Goal: Task Accomplishment & Management: Manage account settings

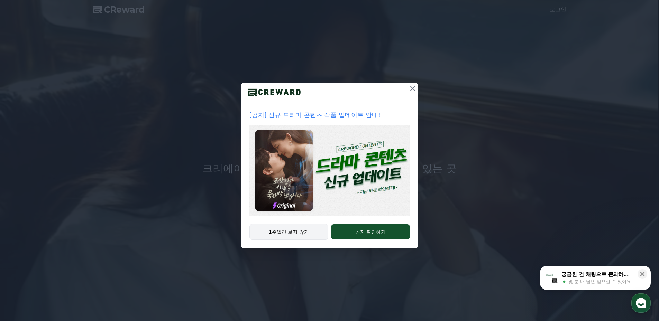
click at [301, 228] on button "1주일간 보지 않기" at bounding box center [289, 232] width 79 height 16
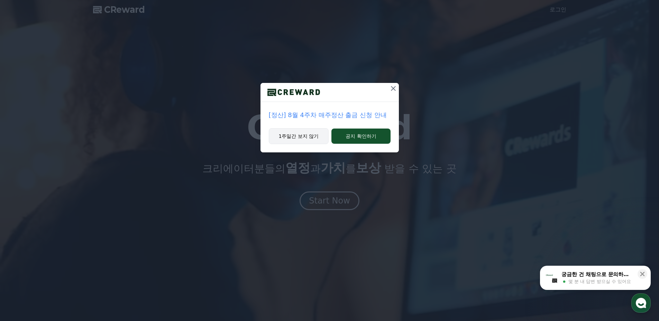
click at [291, 135] on button "1주일간 보지 않기" at bounding box center [299, 136] width 60 height 16
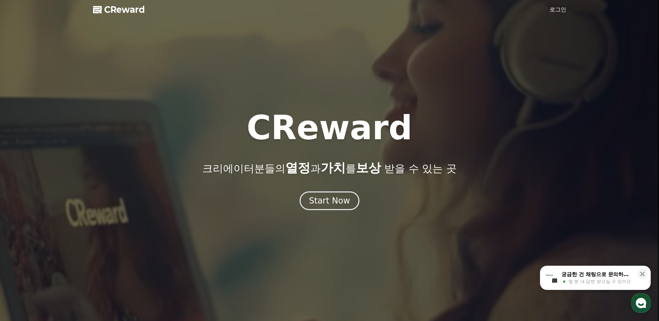
click at [558, 11] on link "로그인" at bounding box center [558, 10] width 17 height 8
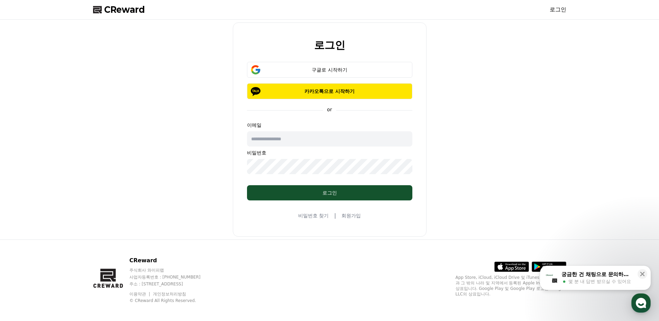
type input "**********"
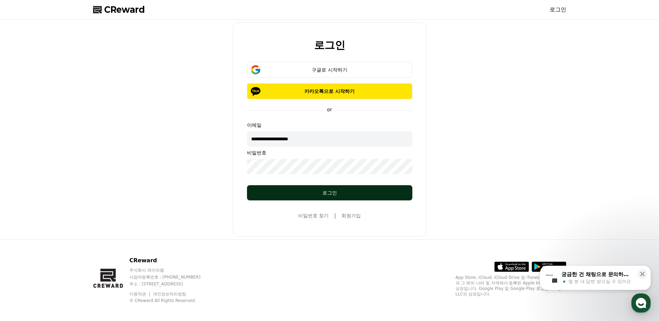
click at [334, 195] on div "로그인" at bounding box center [330, 193] width 138 height 7
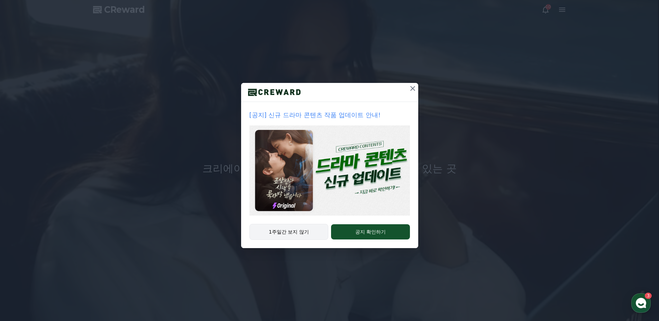
drag, startPoint x: 278, startPoint y: 248, endPoint x: 269, endPoint y: 238, distance: 13.5
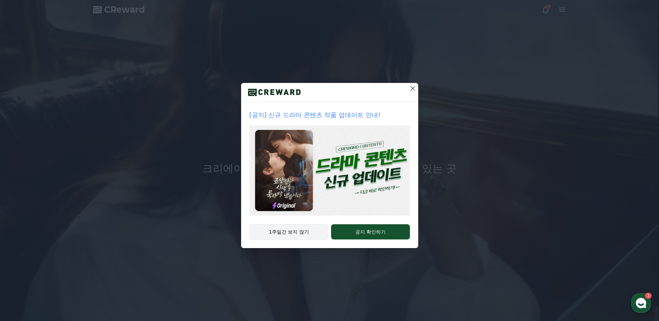
click at [269, 238] on div "[공지] 신규 드라마 콘텐츠 작품 업데이트 안내! 1주일간 보지 않기 공지 확인하기" at bounding box center [329, 130] width 659 height 260
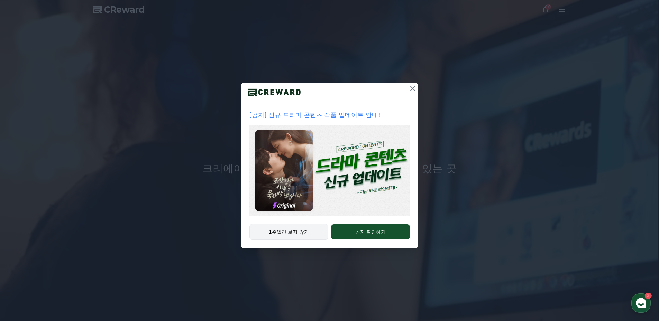
click at [267, 236] on button "1주일간 보지 않기" at bounding box center [289, 232] width 79 height 16
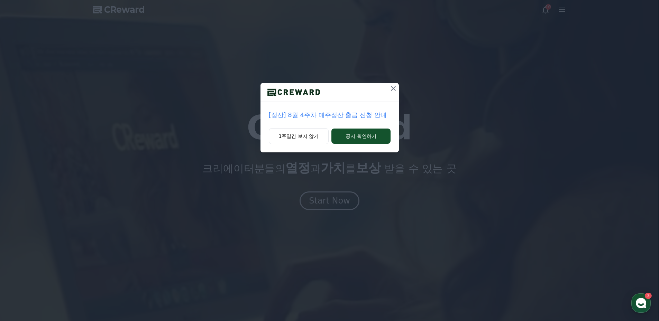
click at [271, 233] on div "[정산] 8월 4주차 매주정산 출금 신청 안내 1주일간 보지 않기 공지 확인하기" at bounding box center [329, 160] width 659 height 321
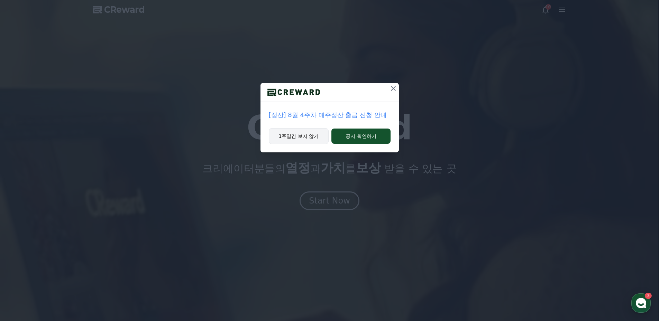
click at [289, 139] on button "1주일간 보지 않기" at bounding box center [299, 136] width 60 height 16
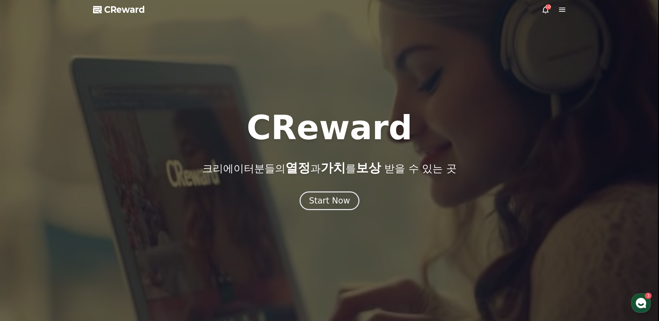
click at [562, 14] on div at bounding box center [329, 160] width 659 height 321
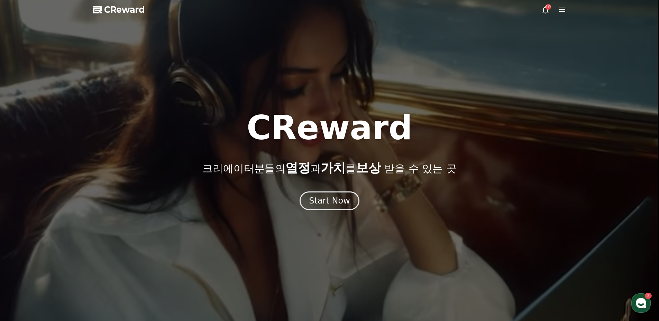
drag, startPoint x: 562, startPoint y: 7, endPoint x: 570, endPoint y: 0, distance: 10.1
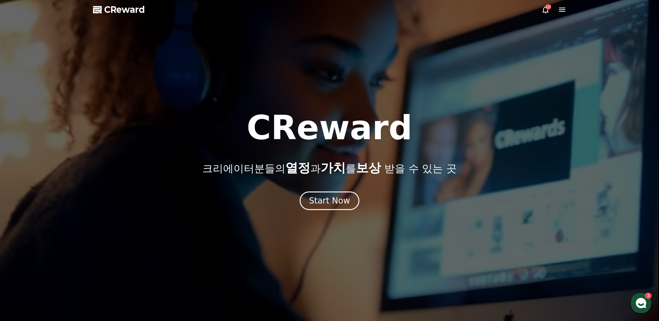
click at [562, 11] on icon at bounding box center [562, 10] width 8 height 8
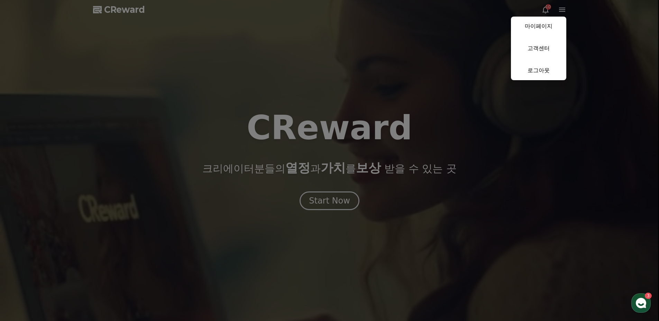
click at [532, 22] on link "마이페이지" at bounding box center [538, 26] width 55 height 19
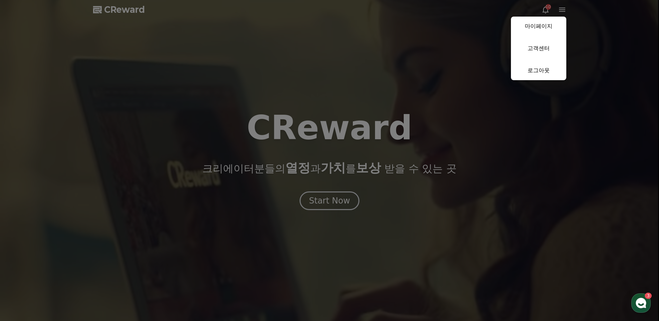
select select "**********"
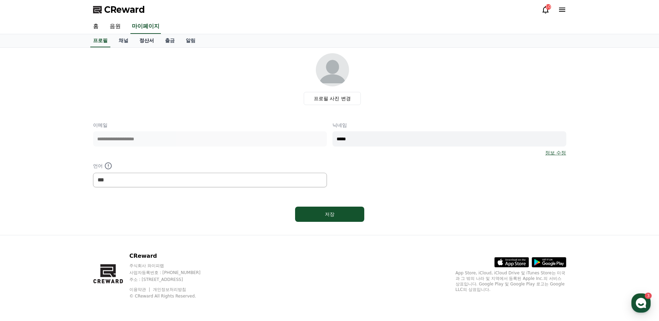
click at [146, 42] on link "정산서" at bounding box center [147, 40] width 26 height 13
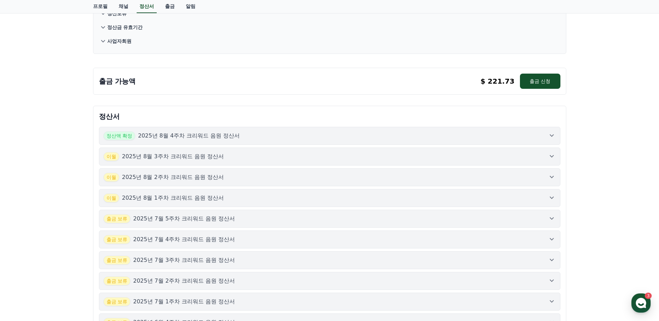
scroll to position [104, 0]
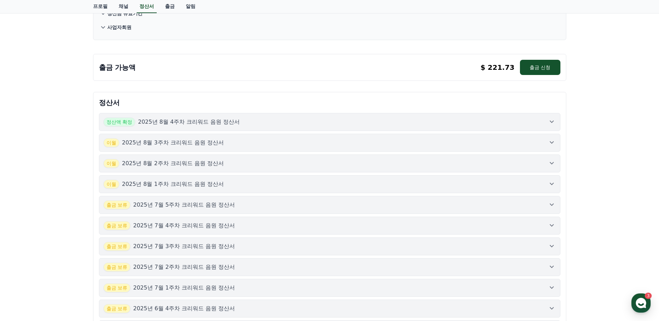
drag, startPoint x: 184, startPoint y: 123, endPoint x: 191, endPoint y: 125, distance: 7.6
click at [187, 123] on p "2025년 8월 4주차 크리워드 음원 정산서" at bounding box center [189, 122] width 102 height 8
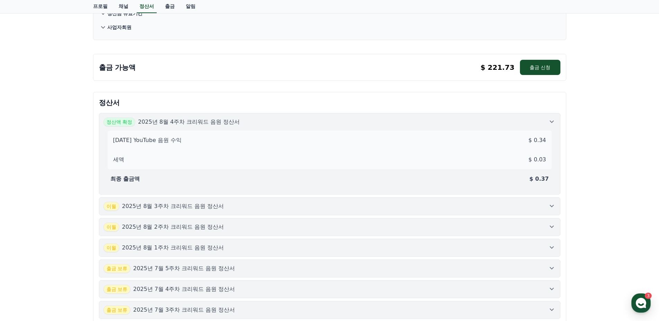
click at [170, 207] on p "2025년 8월 3주차 크리워드 음원 정산서" at bounding box center [173, 206] width 102 height 8
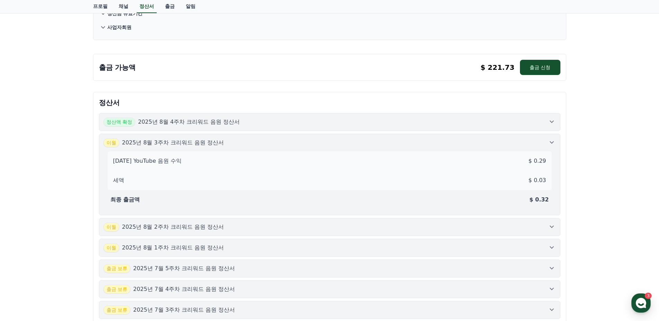
click at [173, 227] on p "2025년 8월 2주차 크리워드 음원 정산서" at bounding box center [173, 227] width 102 height 8
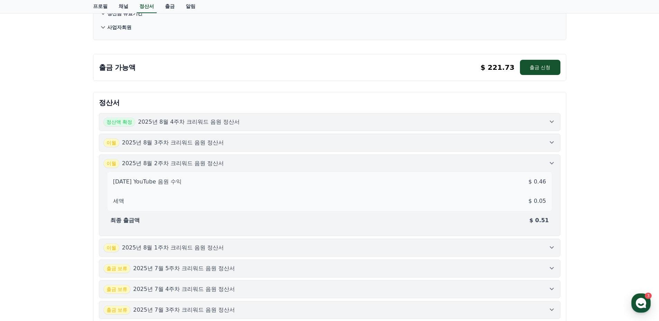
click at [192, 250] on p "2025년 8월 1주차 크리워드 음원 정산서" at bounding box center [173, 248] width 102 height 8
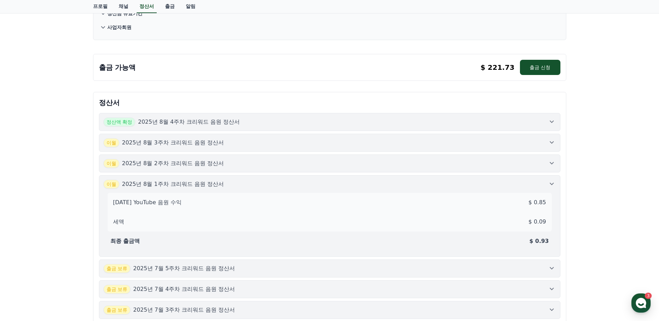
click at [182, 271] on p "2025년 7월 5주차 크리워드 음원 정산서" at bounding box center [184, 269] width 102 height 8
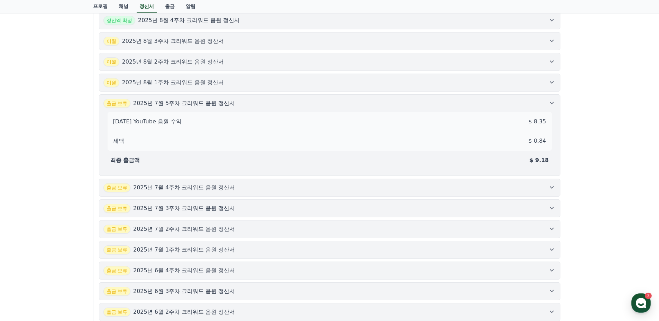
scroll to position [208, 0]
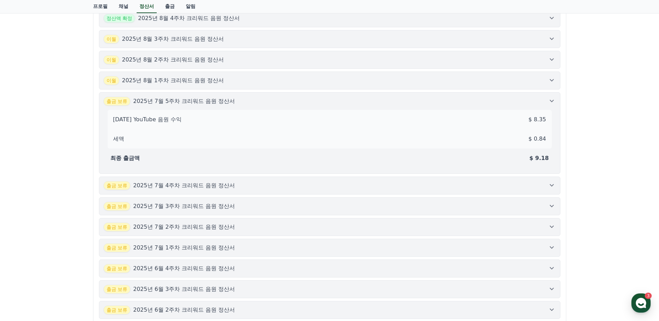
click at [213, 186] on p "2025년 7월 4주차 크리워드 음원 정산서" at bounding box center [184, 186] width 102 height 8
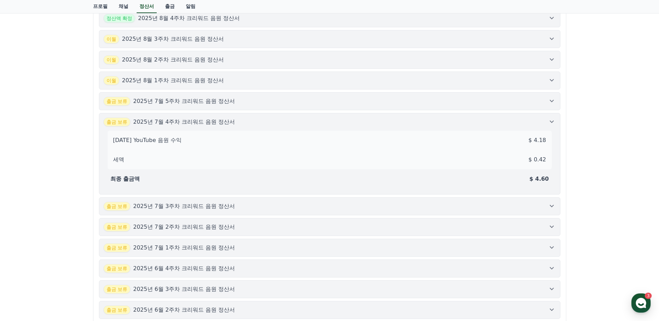
click at [207, 211] on div "출금 보류 2025년 7월 3주차 크리워드 음원 정산서" at bounding box center [169, 206] width 132 height 9
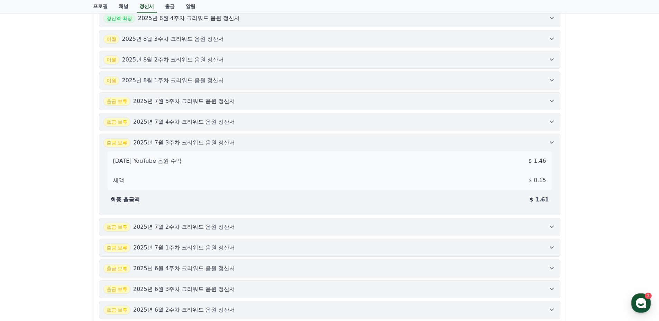
click at [193, 231] on p "2025년 7월 2주차 크리워드 음원 정산서" at bounding box center [184, 227] width 102 height 8
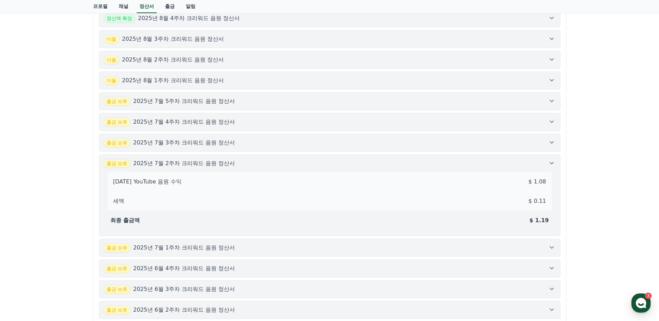
click at [185, 245] on p "2025년 7월 1주차 크리워드 음원 정산서" at bounding box center [184, 248] width 102 height 8
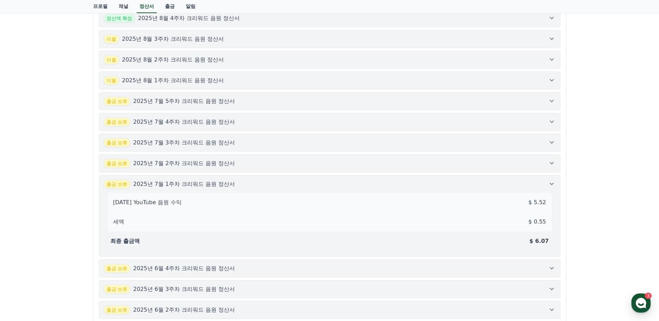
click at [173, 273] on button "출금 보류 2025년 6월 4주차 크리워드 음원 정산서" at bounding box center [330, 269] width 462 height 18
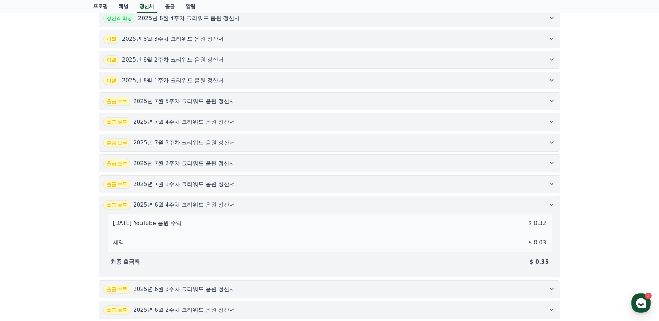
click at [195, 294] on button "출금 보류 2025년 6월 3주차 크리워드 음원 정산서" at bounding box center [330, 290] width 462 height 18
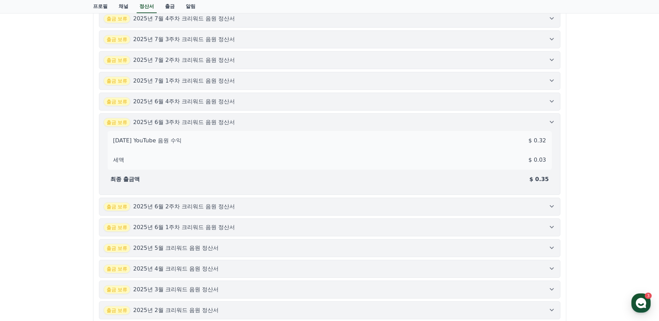
scroll to position [381, 0]
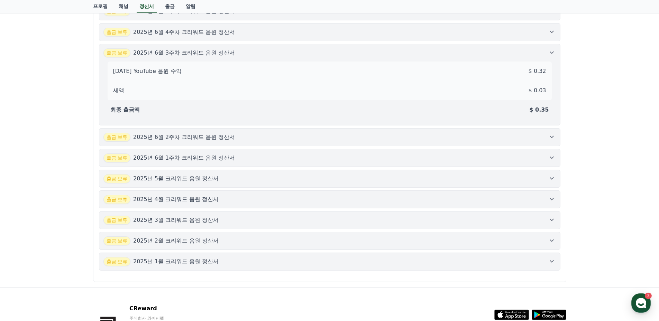
click at [218, 139] on p "2025년 6월 2주차 크리워드 음원 정산서" at bounding box center [184, 137] width 102 height 8
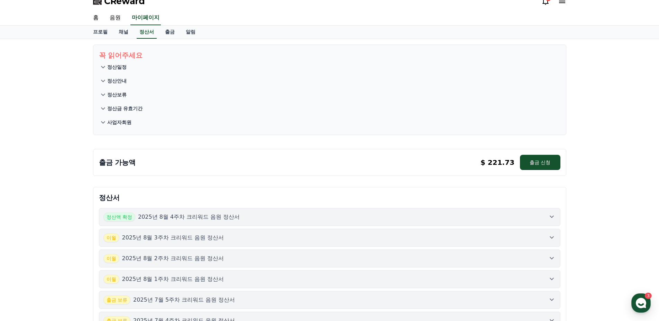
scroll to position [0, 0]
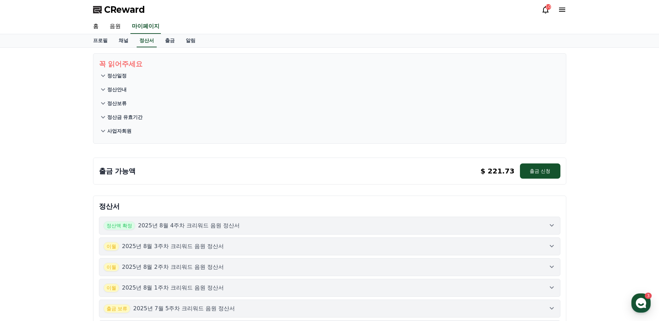
click at [103, 115] on icon at bounding box center [103, 117] width 8 height 8
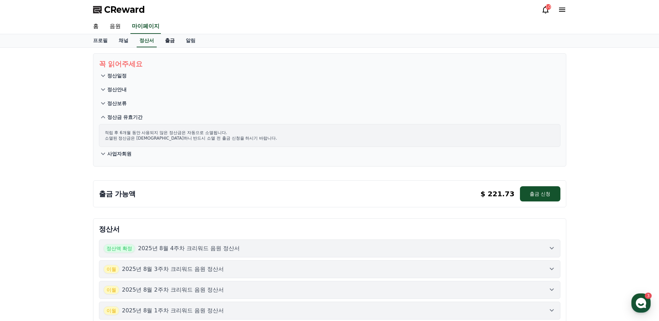
click at [166, 39] on link "출금" at bounding box center [170, 40] width 21 height 13
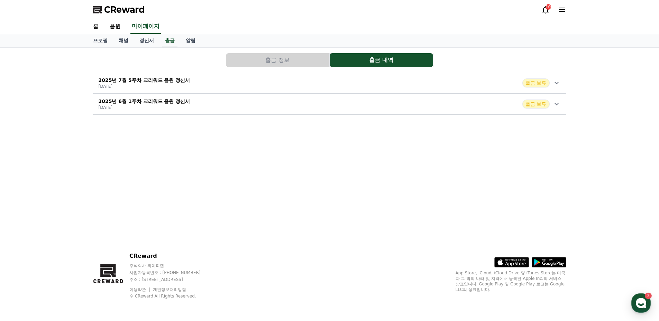
click at [556, 84] on icon at bounding box center [557, 83] width 4 height 2
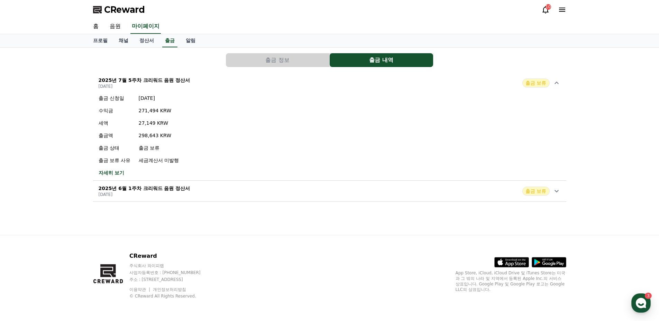
click at [550, 190] on div "출금 보류" at bounding box center [542, 191] width 38 height 9
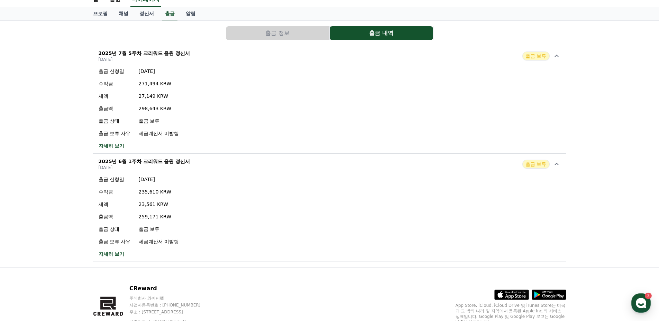
scroll to position [60, 0]
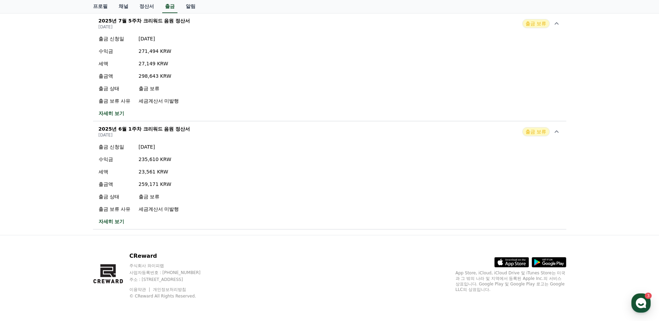
click at [111, 223] on link "자세히 보기" at bounding box center [139, 221] width 80 height 7
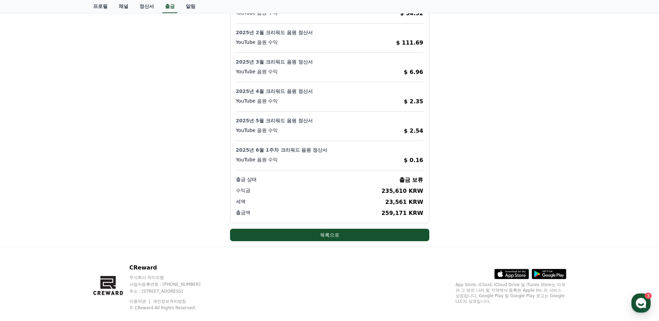
scroll to position [69, 0]
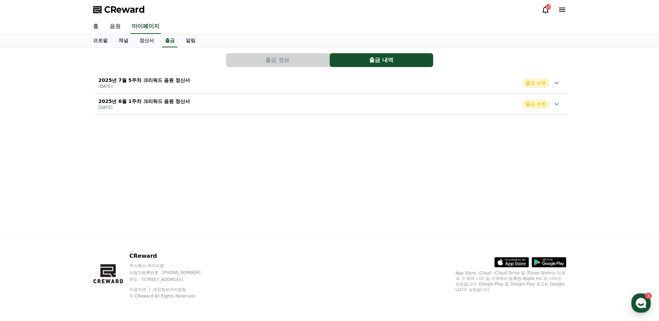
click at [110, 9] on span "CReward" at bounding box center [124, 9] width 41 height 11
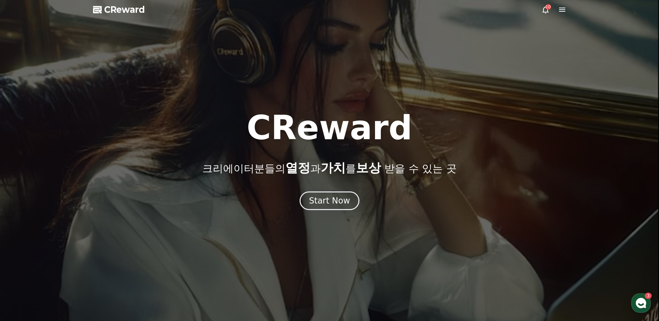
click at [556, 10] on div "10" at bounding box center [554, 10] width 25 height 8
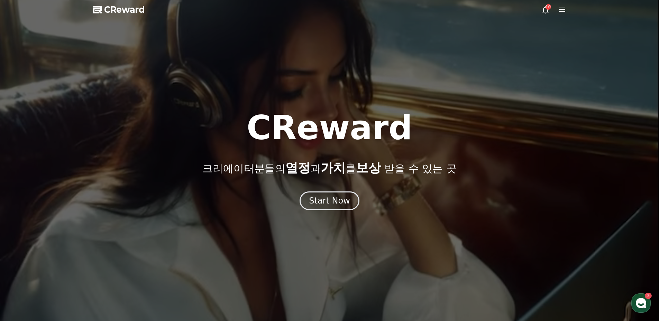
click at [562, 10] on icon at bounding box center [562, 10] width 6 height 4
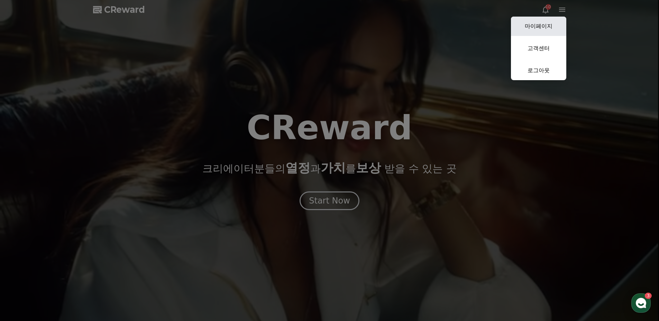
click at [538, 28] on link "마이페이지" at bounding box center [538, 26] width 55 height 19
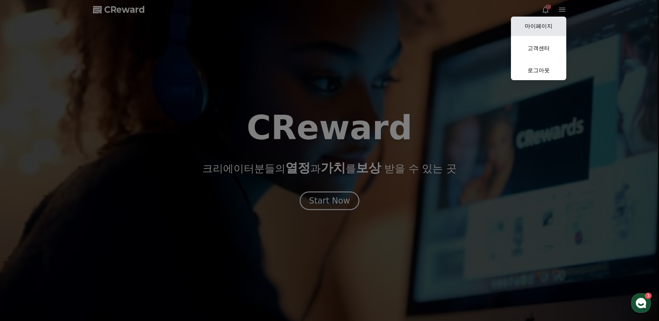
select select "**********"
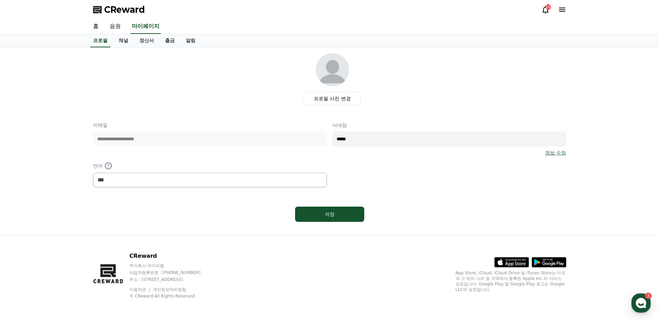
click at [116, 28] on link "음원" at bounding box center [115, 26] width 22 height 15
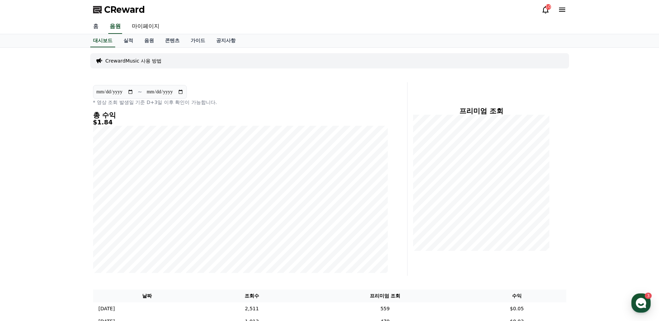
click at [98, 26] on link "홈" at bounding box center [96, 26] width 17 height 15
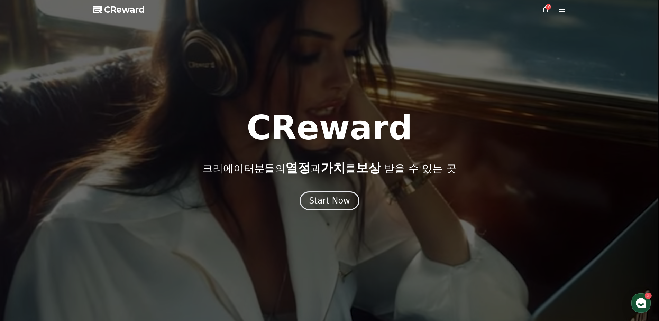
click at [562, 8] on icon at bounding box center [562, 10] width 6 height 4
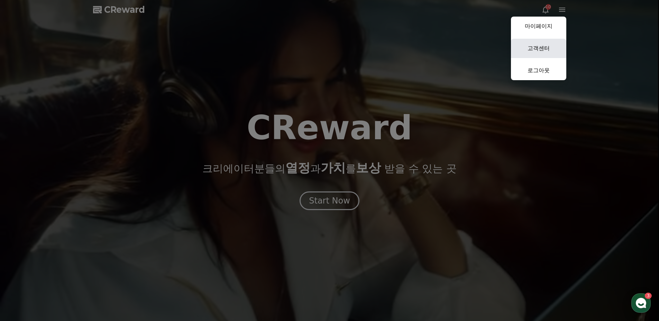
click at [536, 48] on link "고객센터" at bounding box center [538, 48] width 55 height 19
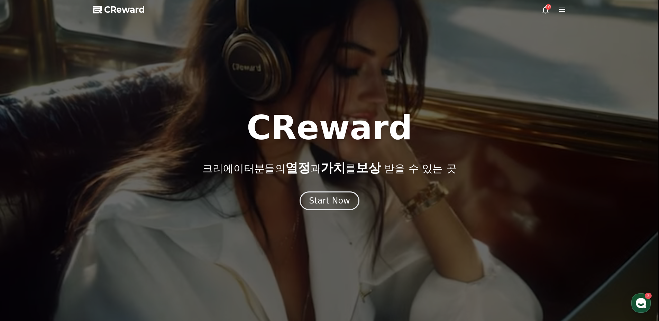
click at [564, 10] on icon at bounding box center [562, 10] width 6 height 4
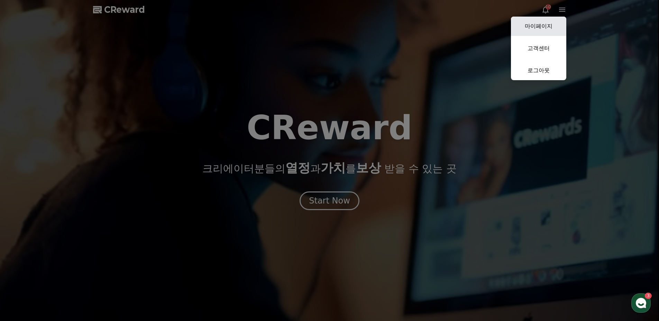
click at [541, 25] on link "마이페이지" at bounding box center [538, 26] width 55 height 19
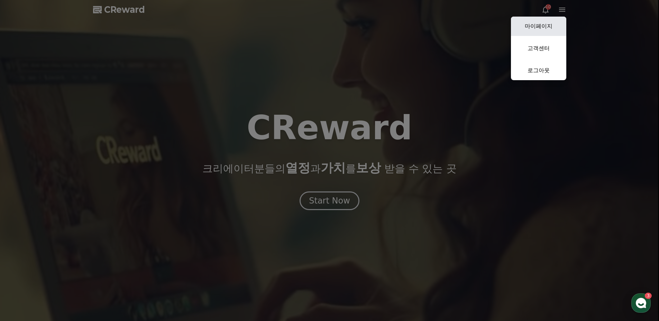
select select "**********"
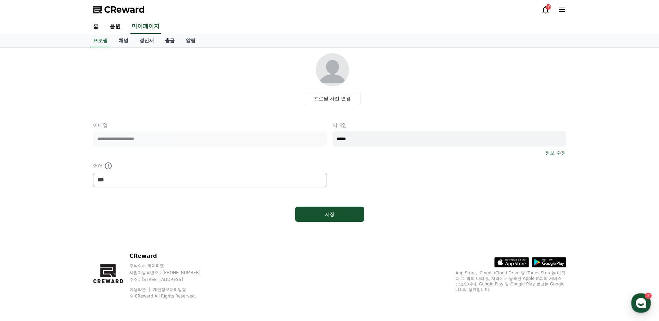
click at [170, 44] on link "출금" at bounding box center [170, 40] width 21 height 13
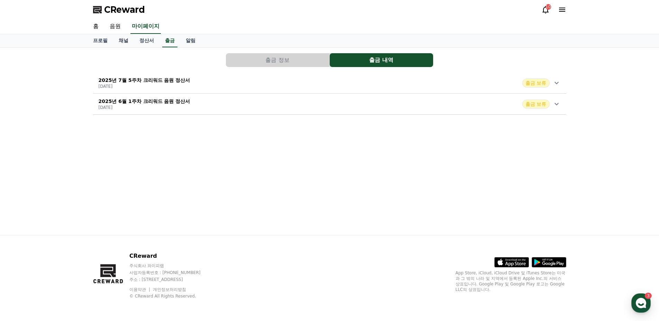
click at [181, 80] on p "2025년 7월 5주차 크리워드 음원 정산서" at bounding box center [145, 80] width 92 height 7
